Goal: Task Accomplishment & Management: Manage account settings

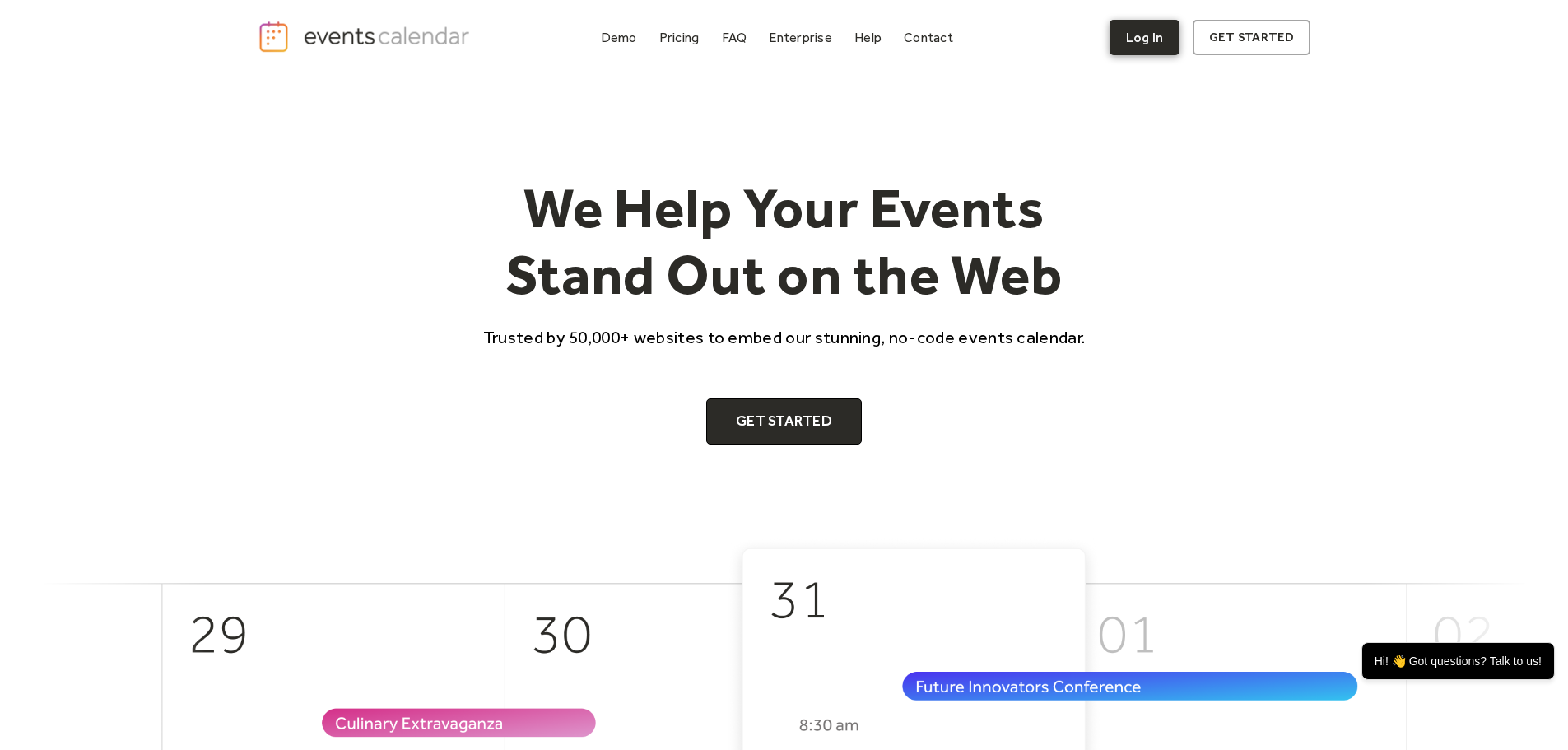
click at [1151, 41] on link "Log In" at bounding box center [1145, 37] width 70 height 35
drag, startPoint x: 1139, startPoint y: 38, endPoint x: 1126, endPoint y: 57, distance: 23.0
click at [1140, 37] on link "Log In" at bounding box center [1145, 37] width 70 height 35
